Goal: Information Seeking & Learning: Understand process/instructions

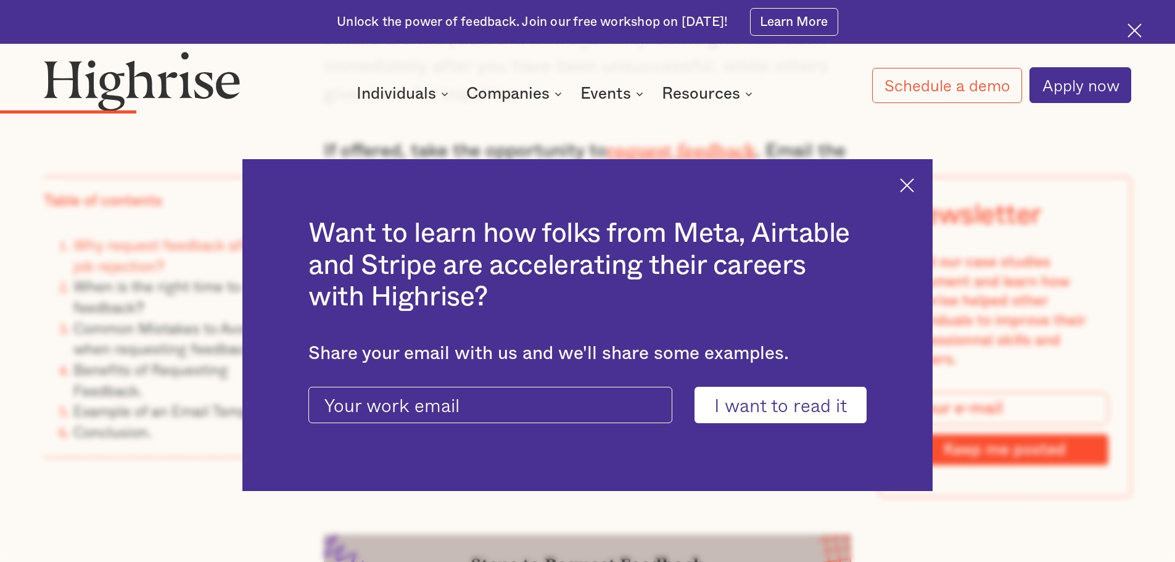
scroll to position [1974, 0]
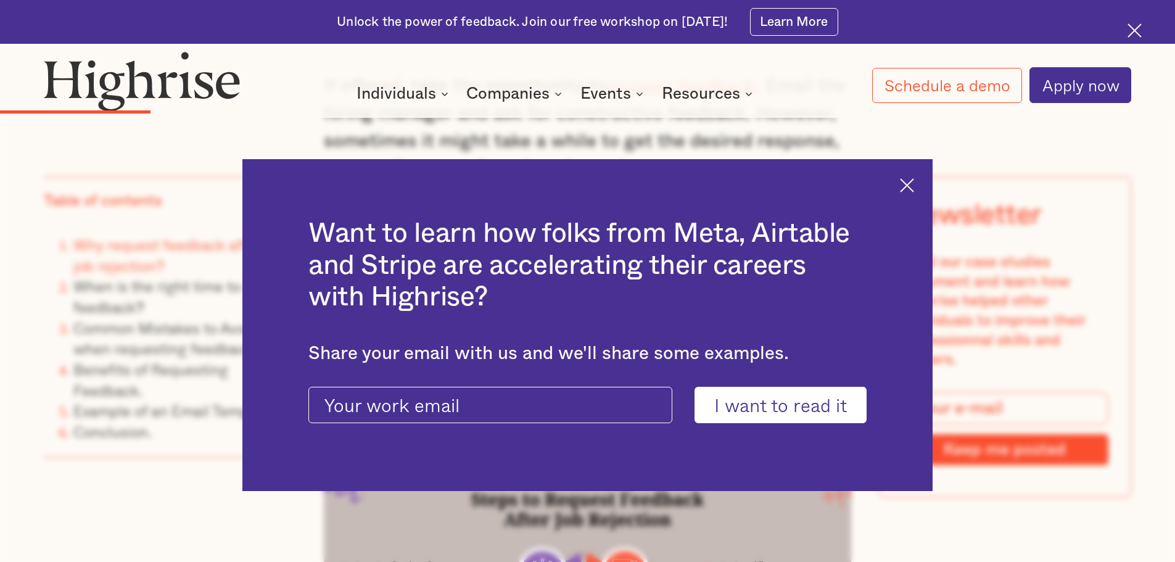
click at [914, 179] on img at bounding box center [907, 185] width 14 height 14
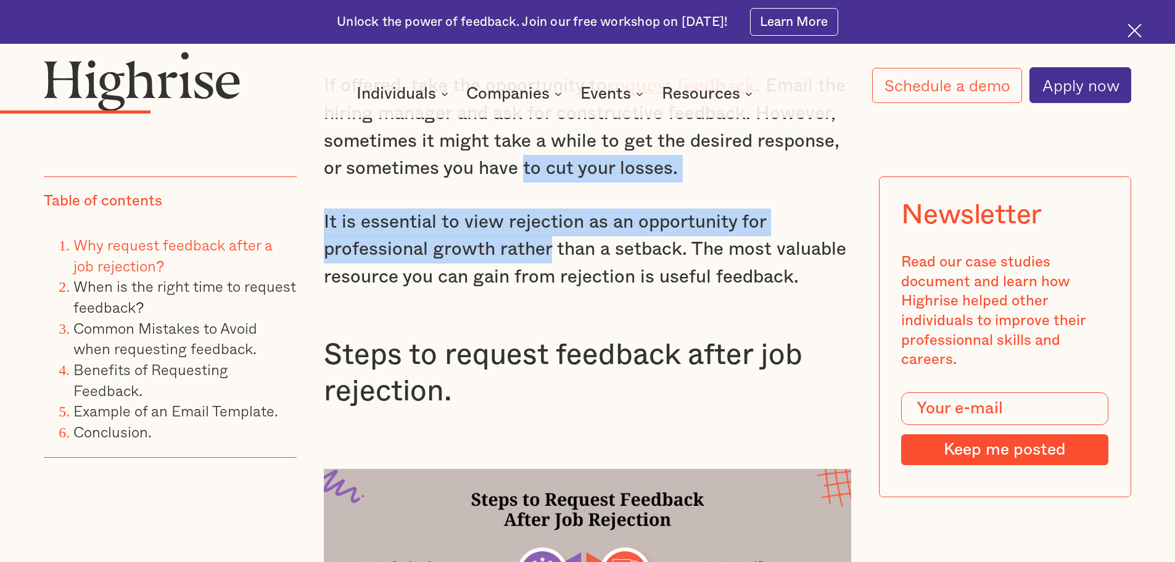
drag, startPoint x: 522, startPoint y: 170, endPoint x: 550, endPoint y: 250, distance: 85.1
click at [550, 250] on p "It is essential to view rejection as an opportunity for professional growth rat…" at bounding box center [588, 249] width 528 height 83
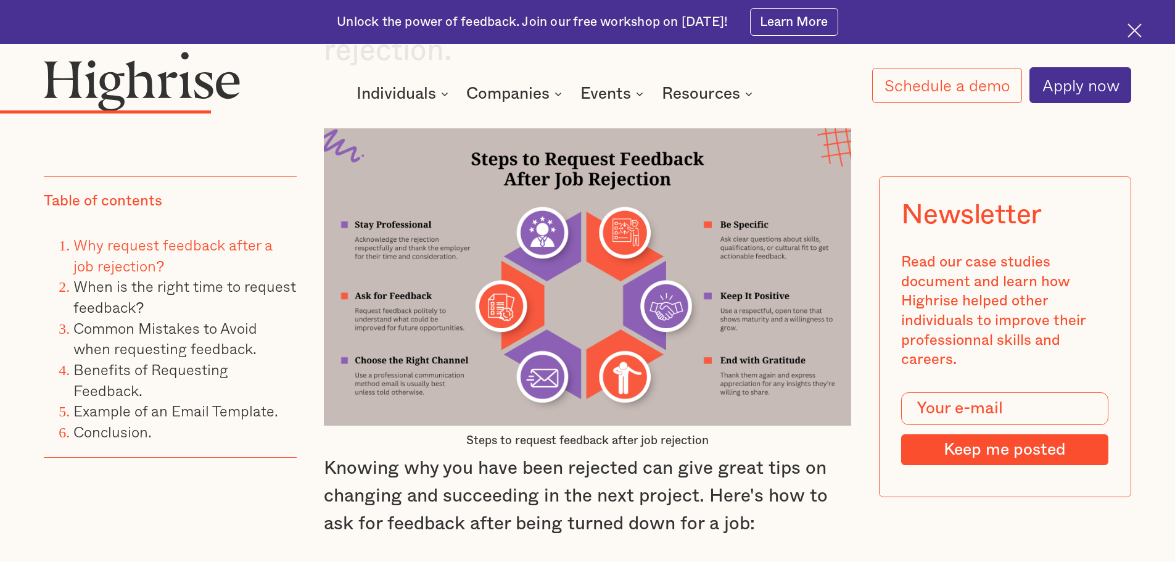
scroll to position [2467, 0]
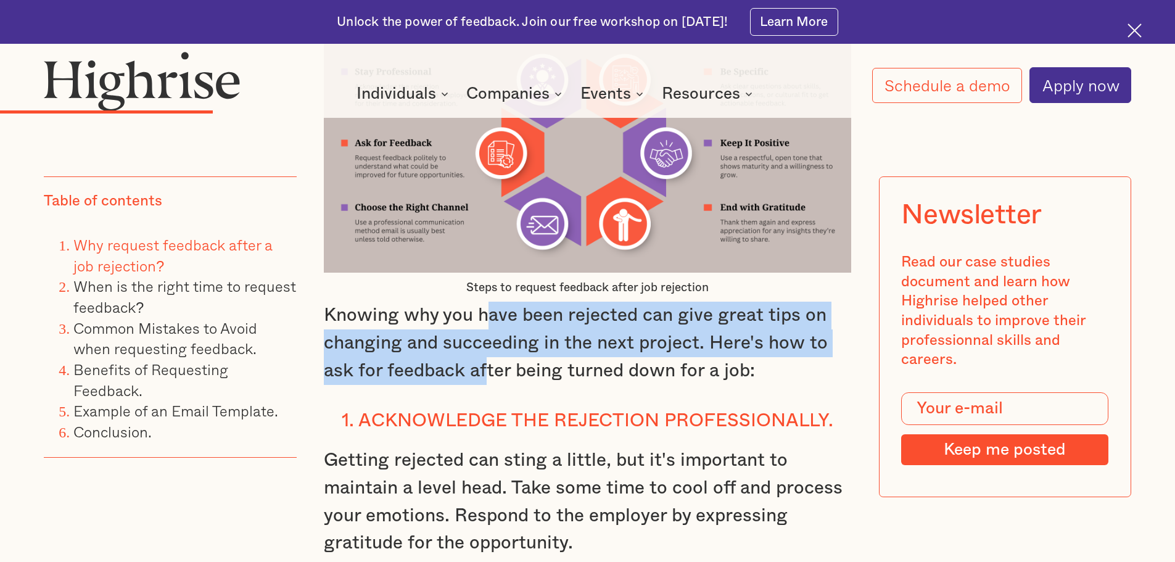
drag, startPoint x: 484, startPoint y: 321, endPoint x: 486, endPoint y: 371, distance: 50.0
click at [486, 371] on p "Knowing why you have been rejected can give great tips on changing and succeedi…" at bounding box center [588, 343] width 528 height 83
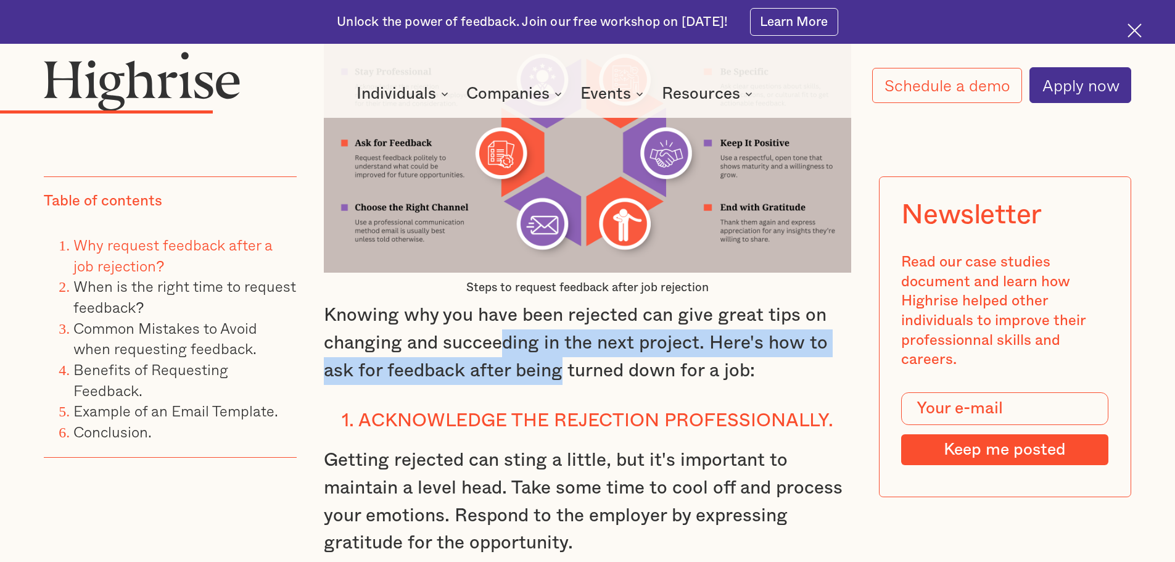
drag, startPoint x: 561, startPoint y: 384, endPoint x: 498, endPoint y: 342, distance: 75.4
click at [498, 342] on p "Knowing why you have been rejected can give great tips on changing and succeedi…" at bounding box center [588, 343] width 528 height 83
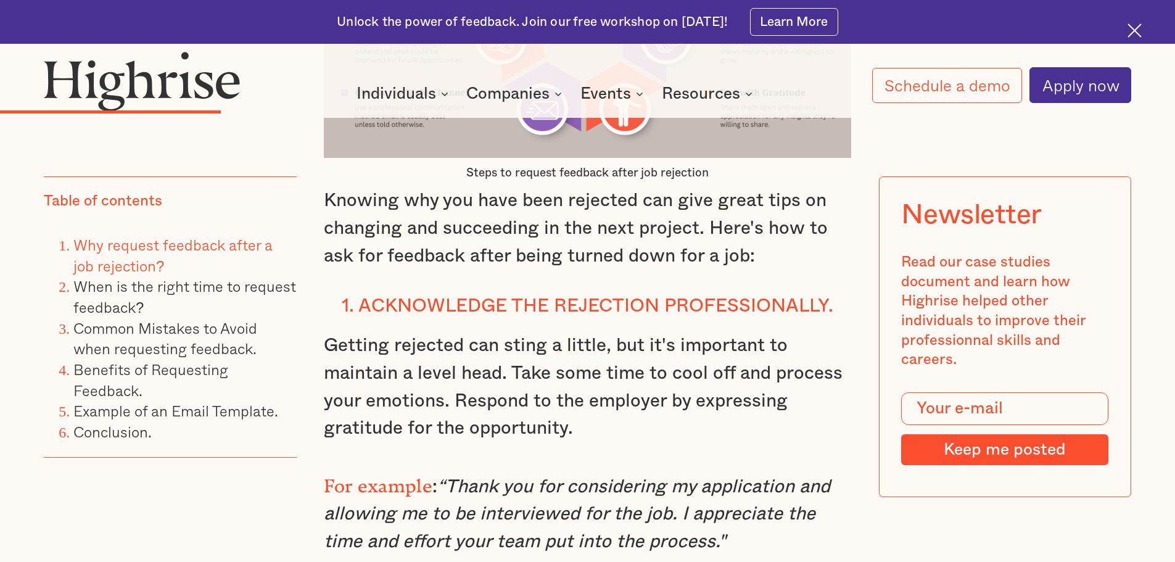
scroll to position [2591, 0]
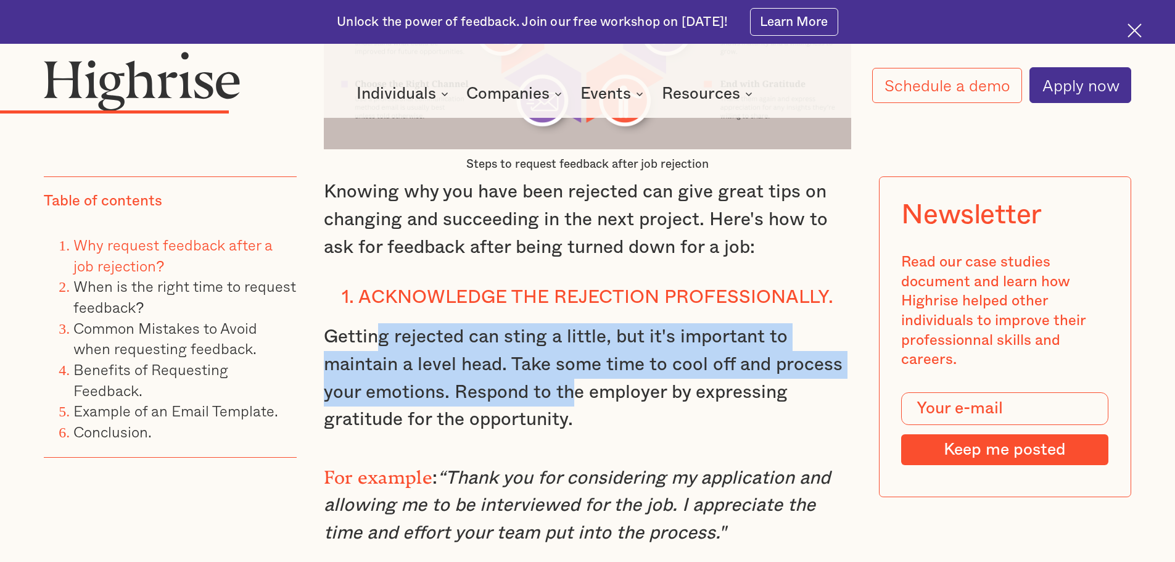
drag, startPoint x: 559, startPoint y: 382, endPoint x: 575, endPoint y: 391, distance: 18.8
click at [575, 391] on p "Getting rejected can sting a little, but it's important to maintain a level hea…" at bounding box center [588, 378] width 528 height 110
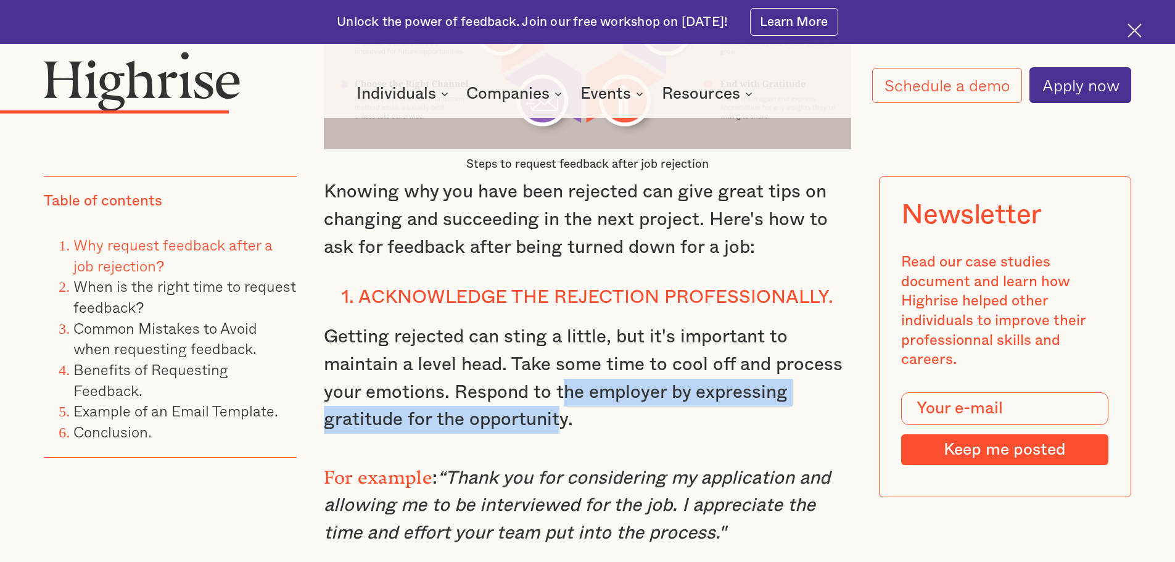
drag, startPoint x: 559, startPoint y: 437, endPoint x: 558, endPoint y: 390, distance: 47.5
click at [558, 390] on p "Getting rejected can sting a little, but it's important to maintain a level hea…" at bounding box center [588, 378] width 528 height 110
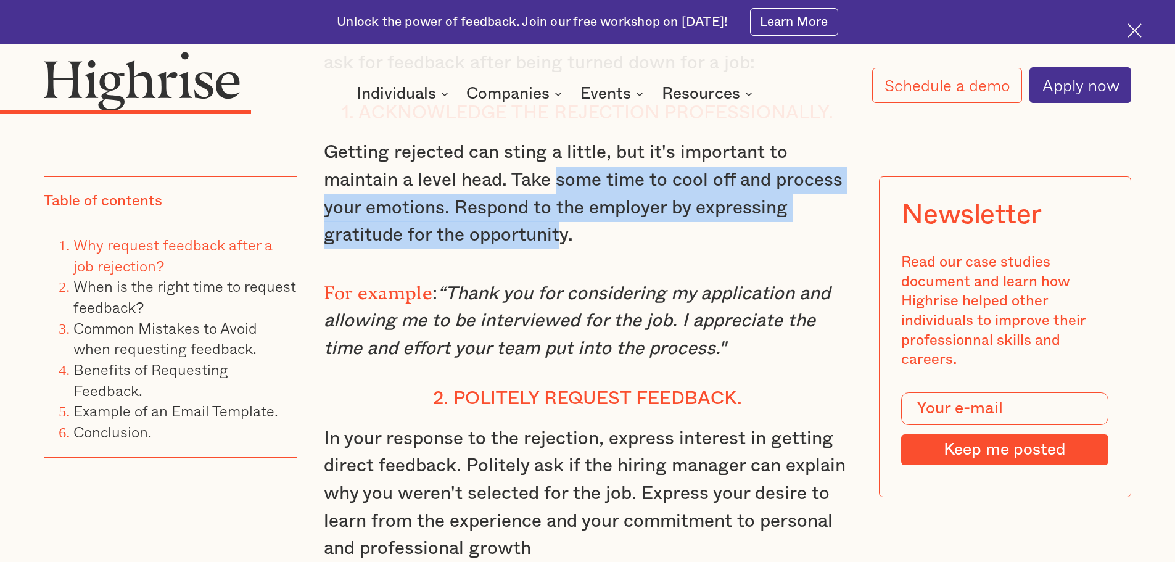
scroll to position [2776, 0]
drag, startPoint x: 722, startPoint y: 357, endPoint x: 692, endPoint y: 329, distance: 40.6
click at [692, 329] on em "“Thank you for considering my application and allowing me to be interviewed for…" at bounding box center [577, 320] width 506 height 73
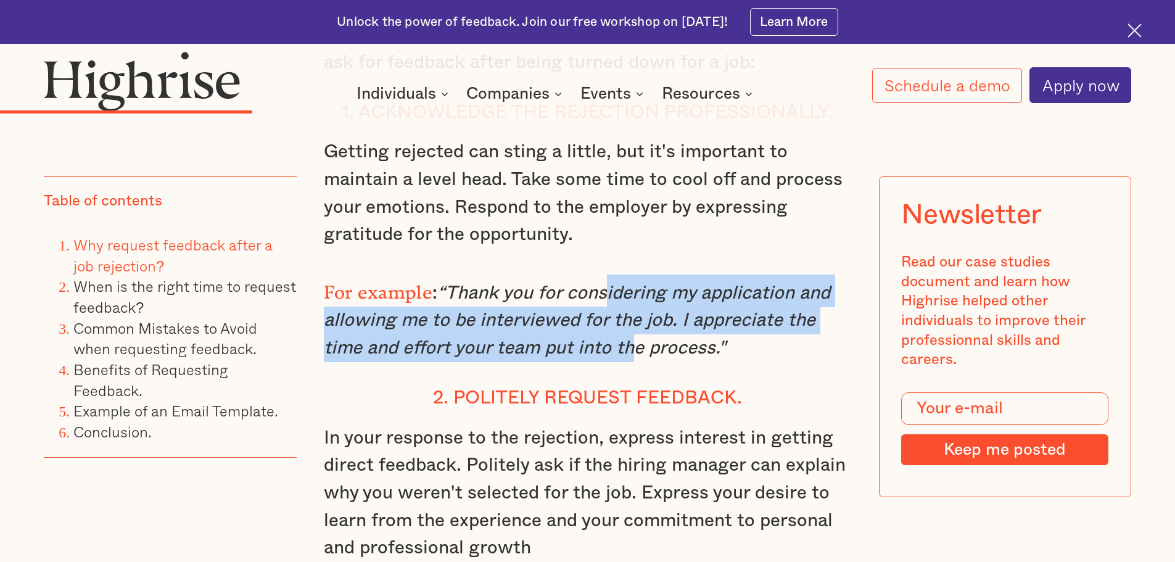
drag, startPoint x: 601, startPoint y: 312, endPoint x: 622, endPoint y: 372, distance: 63.6
click at [622, 372] on div "Why request feedback after a job rejection? Hiring managers can call unsuccessf…" at bounding box center [588, 283] width 528 height 2608
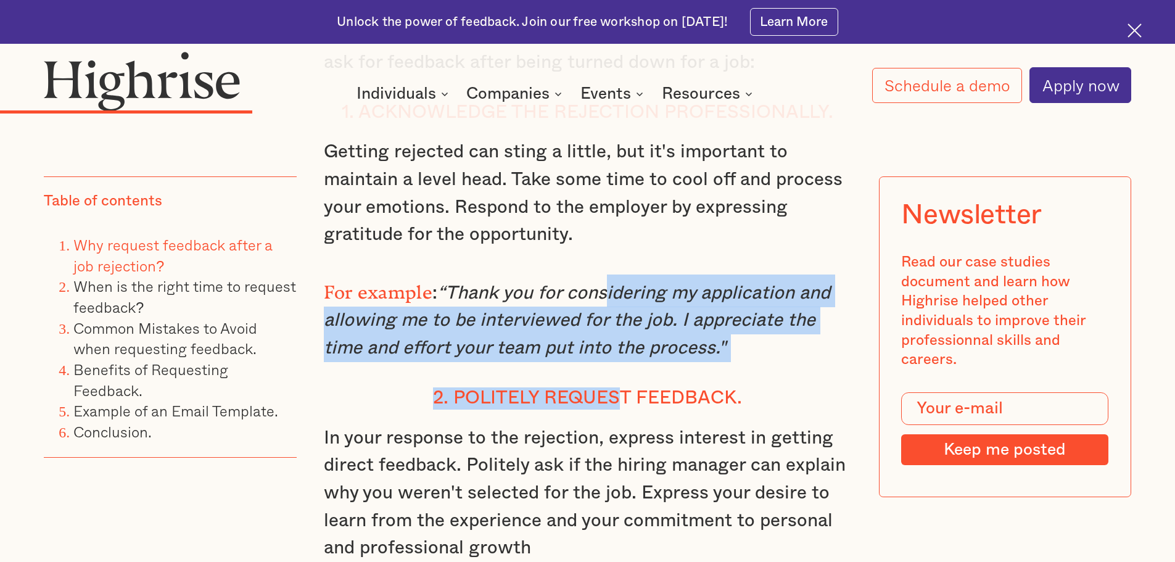
click at [622, 372] on div "Why request feedback after a job rejection? Hiring managers can call unsuccessf…" at bounding box center [588, 283] width 528 height 2608
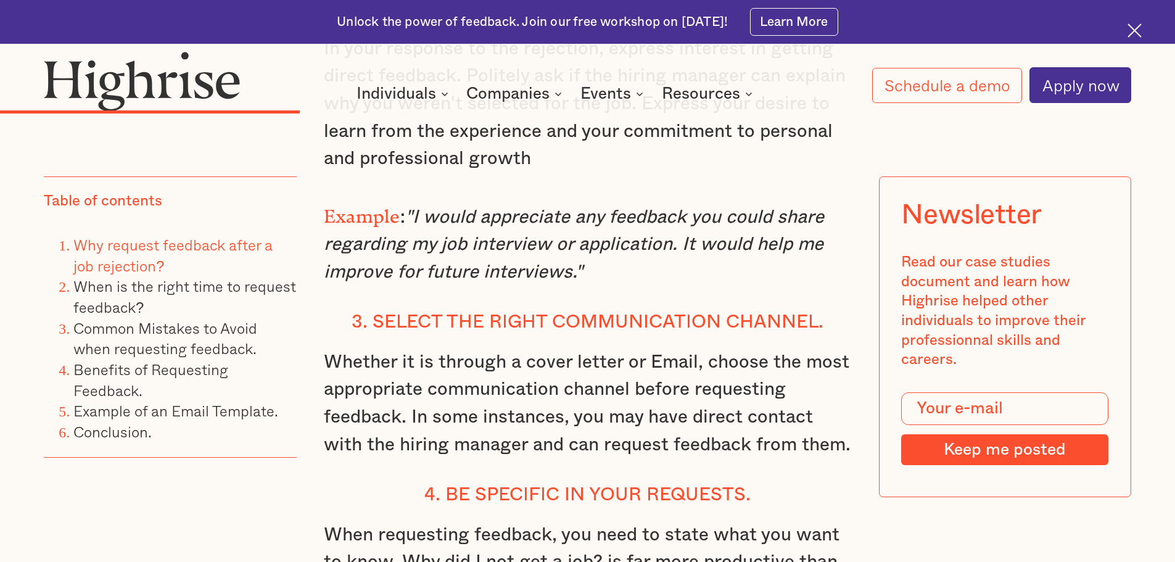
scroll to position [3146, 0]
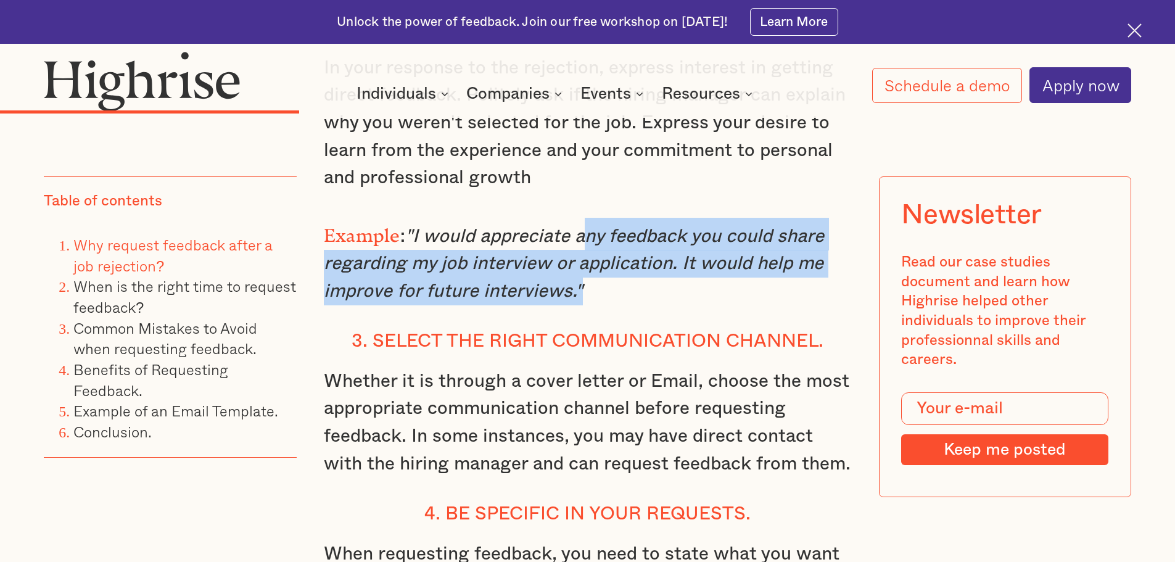
drag, startPoint x: 580, startPoint y: 247, endPoint x: 571, endPoint y: 299, distance: 52.6
click at [571, 299] on em ""I would appreciate any feedback you could share regarding my job interview or …" at bounding box center [574, 263] width 500 height 73
copy em "any feedback you could share regarding my job interview or application. It woul…"
